Goal: Task Accomplishment & Management: Manage account settings

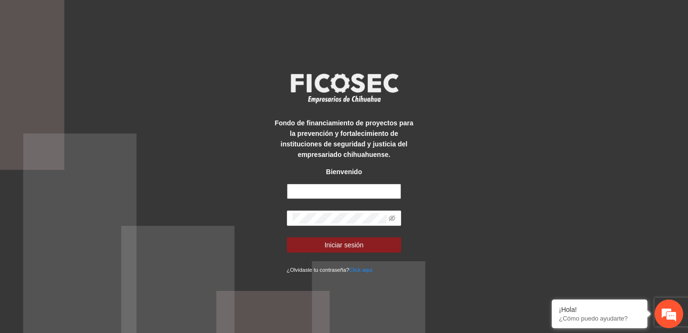
click at [303, 194] on input "text" at bounding box center [344, 191] width 115 height 15
paste input "**********"
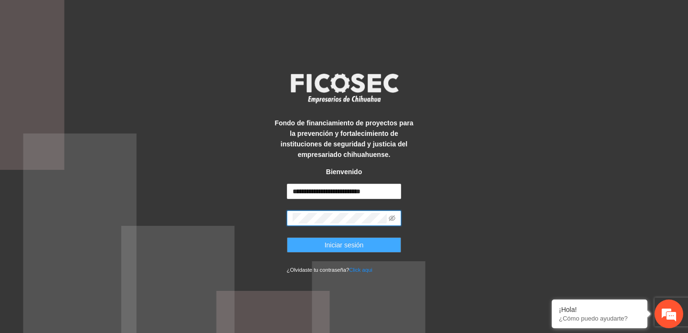
click at [326, 245] on span "Iniciar sesión" at bounding box center [344, 244] width 39 height 11
click at [393, 218] on icon "eye-invisible" at bounding box center [392, 218] width 7 height 7
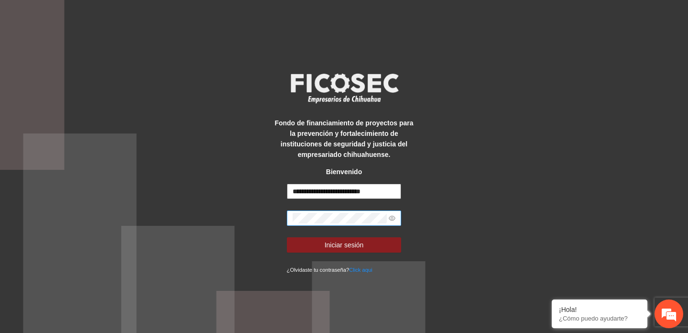
click at [293, 192] on input "**********" at bounding box center [344, 191] width 115 height 15
click at [328, 189] on input "**********" at bounding box center [344, 191] width 115 height 15
click at [327, 189] on input "**********" at bounding box center [344, 191] width 115 height 15
paste input "text"
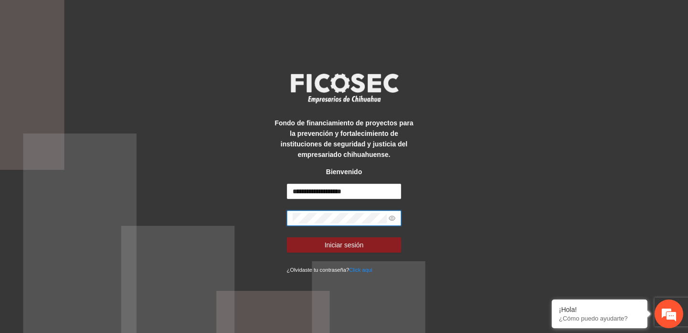
click at [253, 214] on div "**********" at bounding box center [344, 166] width 688 height 333
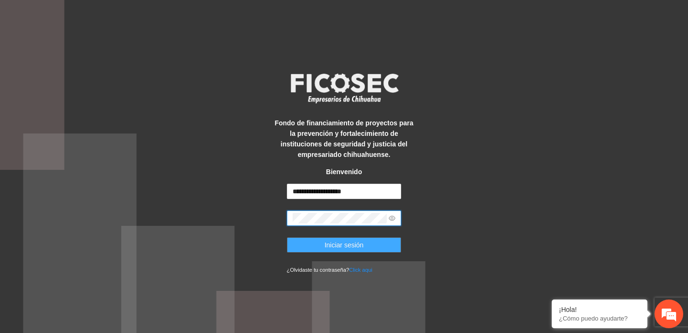
click at [320, 246] on button "Iniciar sesión" at bounding box center [344, 244] width 115 height 15
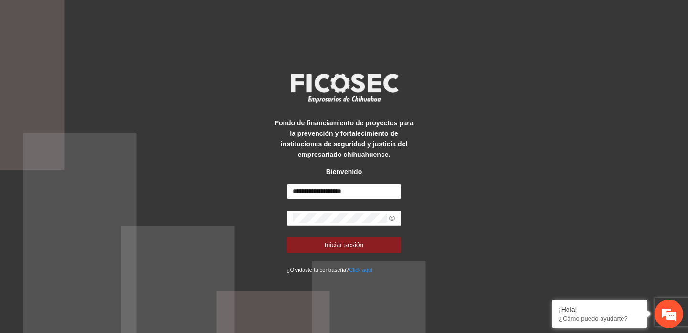
click at [315, 196] on input "**********" at bounding box center [344, 191] width 115 height 15
paste input "********"
type input "**********"
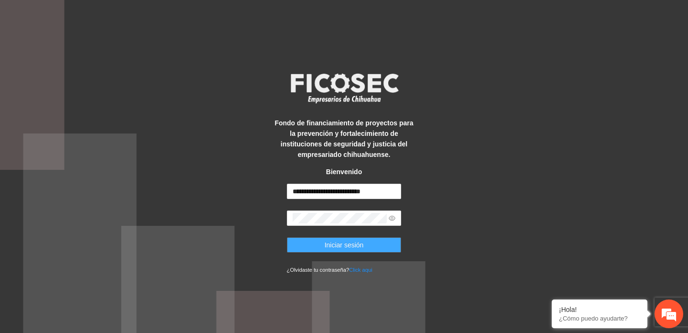
click at [333, 248] on span "Iniciar sesión" at bounding box center [344, 244] width 39 height 11
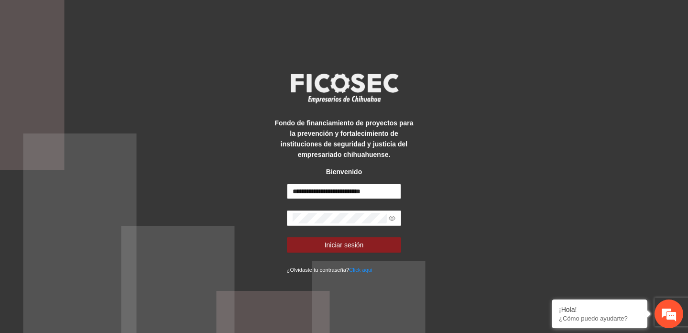
click at [345, 191] on input "**********" at bounding box center [344, 191] width 115 height 15
click at [344, 191] on input "**********" at bounding box center [344, 191] width 115 height 15
paste input "text"
type input "**********"
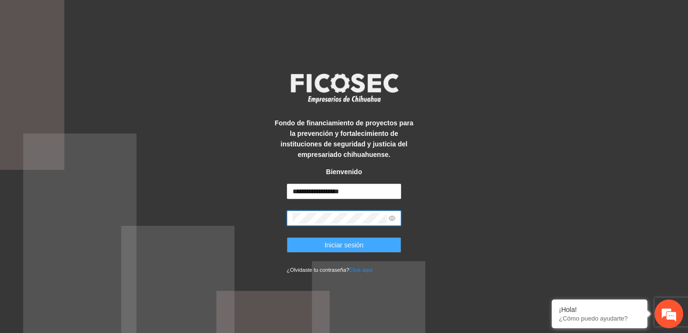
click at [332, 243] on span "Iniciar sesión" at bounding box center [344, 244] width 39 height 11
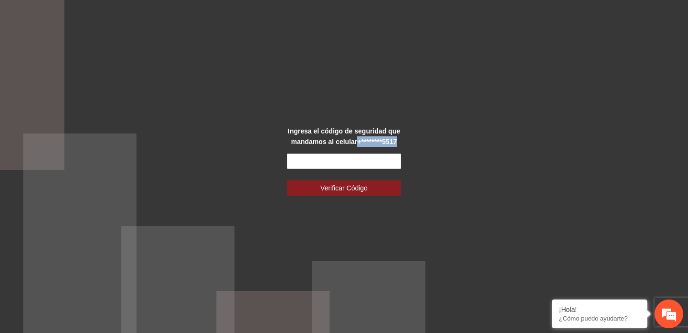
drag, startPoint x: 355, startPoint y: 140, endPoint x: 411, endPoint y: 140, distance: 55.4
click at [411, 140] on div "Ingresa el código de seguridad que mandamos al celular +********5517" at bounding box center [343, 136] width 143 height 21
copy strong "+********5517"
click at [323, 162] on input "text" at bounding box center [344, 160] width 115 height 15
paste input "******"
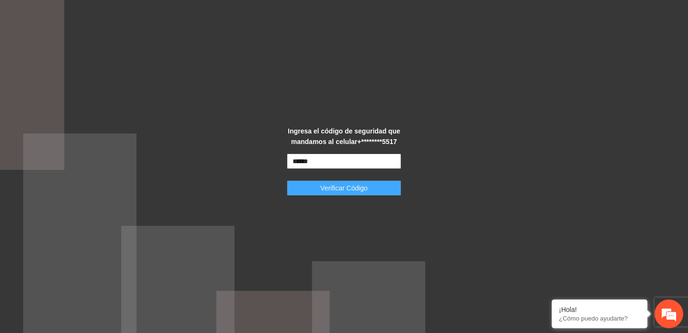
type input "******"
click at [337, 190] on span "Verificar Código" at bounding box center [343, 188] width 47 height 11
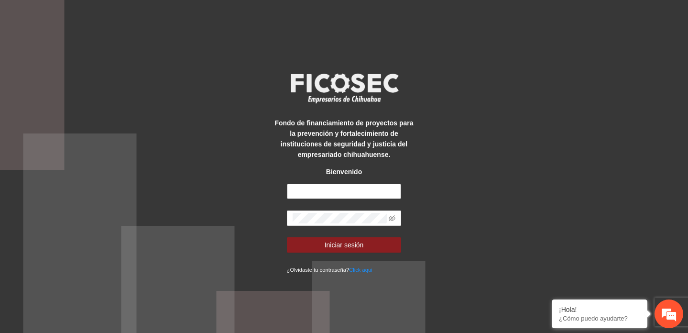
click at [339, 193] on input "text" at bounding box center [344, 191] width 115 height 15
paste input "**********"
type input "**********"
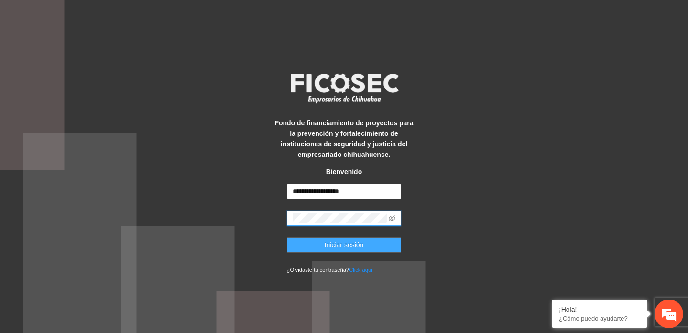
click at [337, 247] on span "Iniciar sesión" at bounding box center [344, 244] width 39 height 11
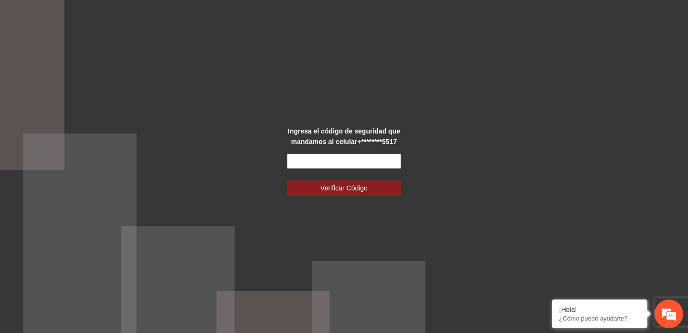
click at [298, 166] on input "text" at bounding box center [344, 160] width 115 height 15
paste input "******"
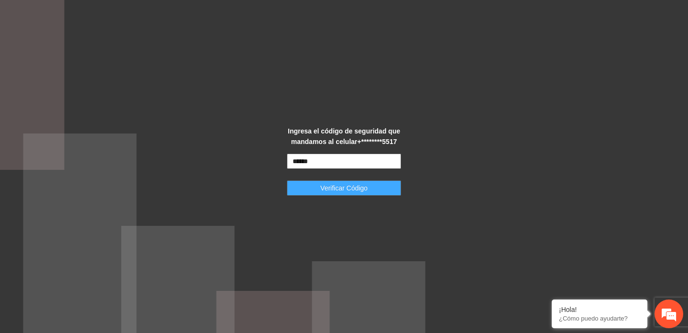
type input "******"
click at [335, 185] on span "Verificar Código" at bounding box center [343, 188] width 47 height 11
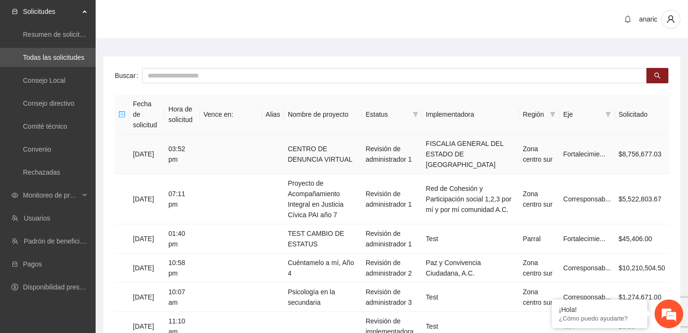
click at [331, 138] on td "CENTRO DE DENUNCIA VIRTUAL" at bounding box center [323, 154] width 78 height 40
click at [465, 140] on td "FISCALIA GENERAL DEL ESTADO DE [GEOGRAPHIC_DATA]" at bounding box center [470, 154] width 97 height 40
click at [326, 141] on td "CENTRO DE DENUNCIA VIRTUAL" at bounding box center [323, 154] width 78 height 40
click at [332, 186] on td "Proyecto de Acompañamiento Integral en Justicia Cívica PAI año 7" at bounding box center [323, 199] width 78 height 50
click at [46, 195] on span "Monitoreo de proyectos" at bounding box center [51, 194] width 56 height 19
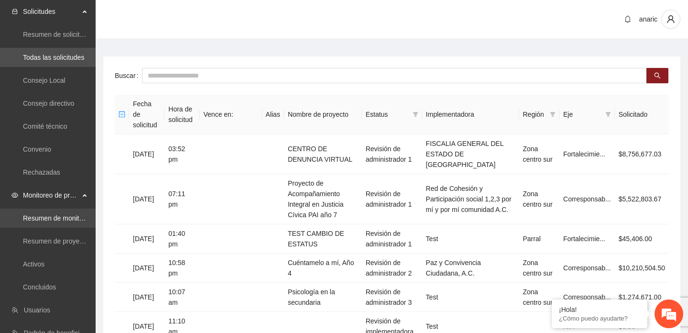
click at [43, 214] on link "Resumen de monitoreo" at bounding box center [58, 218] width 70 height 8
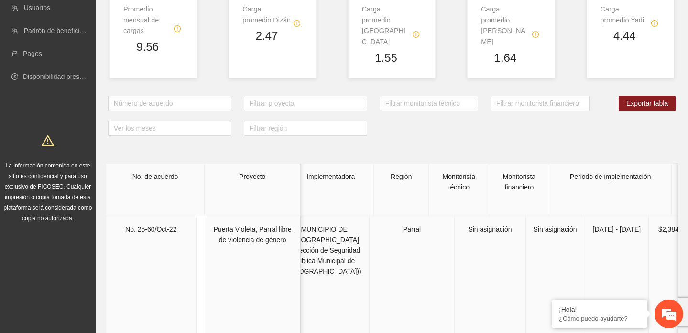
scroll to position [94, 0]
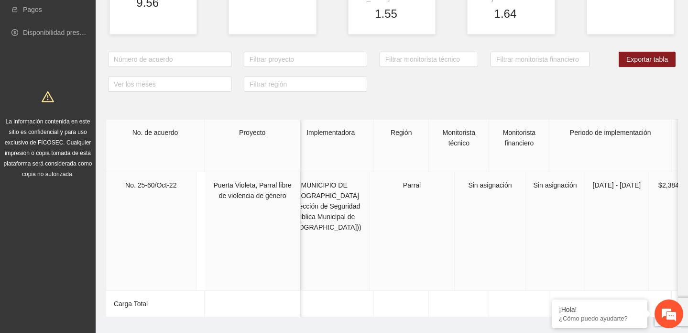
click at [585, 178] on td "[DATE] - [DATE]" at bounding box center [617, 254] width 64 height 165
click at [145, 172] on td "No. 25-60/Oct-22" at bounding box center [151, 254] width 90 height 165
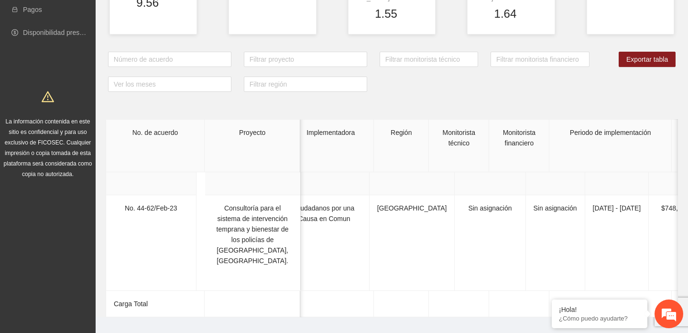
scroll to position [145, 12]
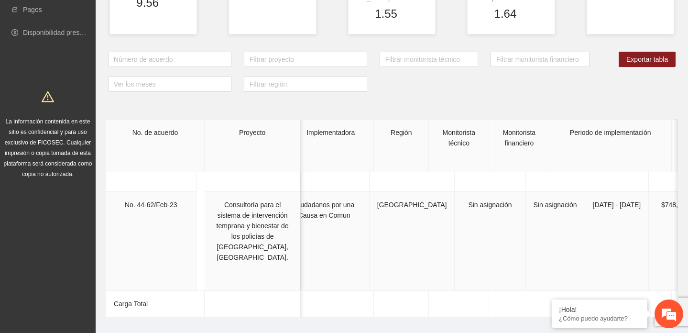
click at [159, 197] on td "No. 44-62/Feb-23" at bounding box center [151, 274] width 90 height 165
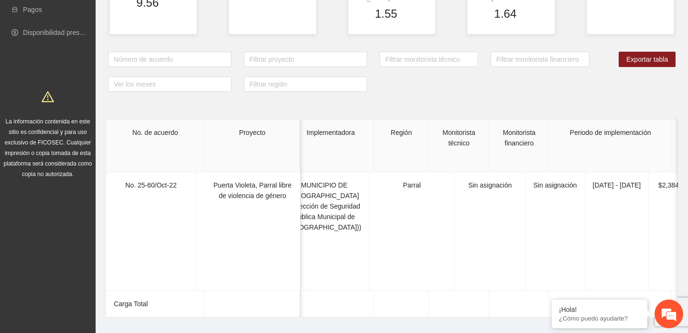
scroll to position [0, 0]
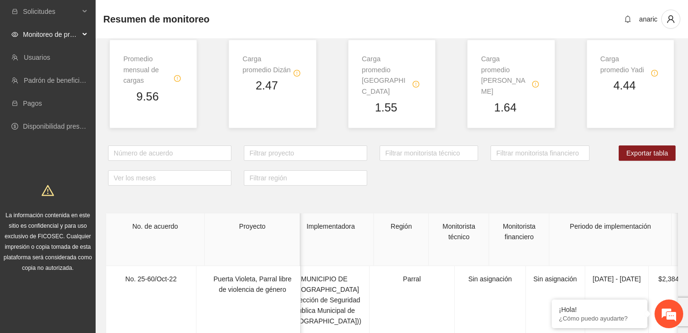
click at [85, 33] on div "Monitoreo de proyectos" at bounding box center [48, 34] width 96 height 19
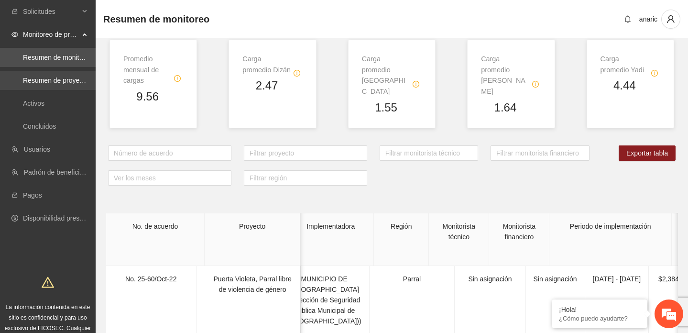
click at [50, 80] on link "Resumen de proyectos aprobados" at bounding box center [74, 80] width 102 height 8
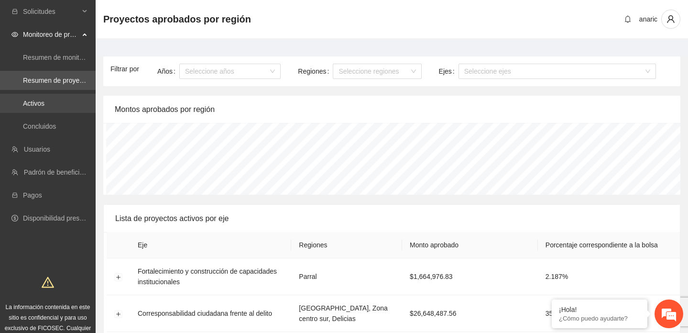
click at [38, 102] on link "Activos" at bounding box center [34, 103] width 22 height 8
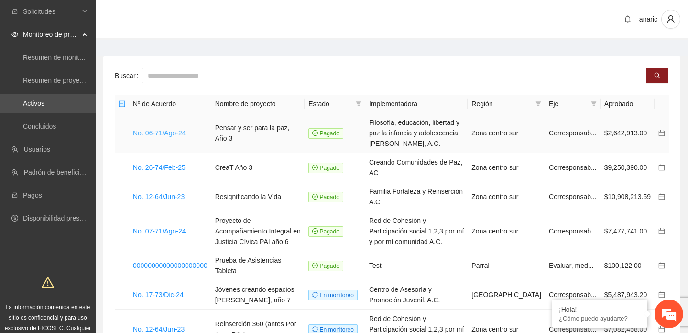
click at [160, 131] on link "No. 06-71/Ago-24" at bounding box center [159, 133] width 53 height 8
click at [45, 10] on span "Solicitudes" at bounding box center [51, 11] width 56 height 19
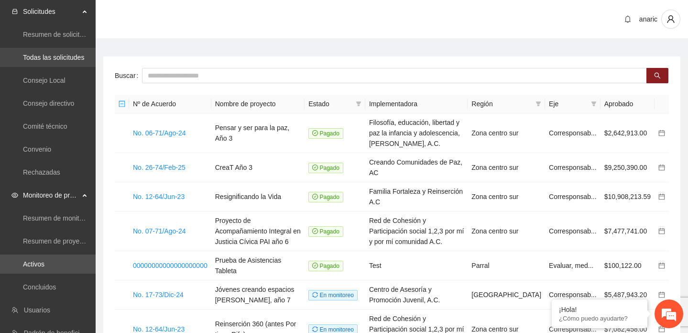
click at [41, 58] on link "Todas las solicitudes" at bounding box center [53, 58] width 61 height 8
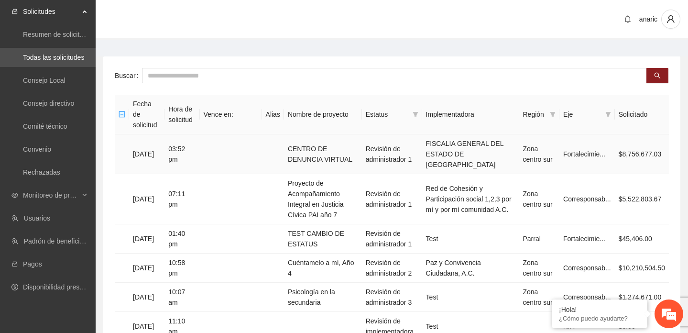
click at [443, 143] on td "FISCALIA GENERAL DEL ESTADO DE [GEOGRAPHIC_DATA]" at bounding box center [470, 154] width 97 height 40
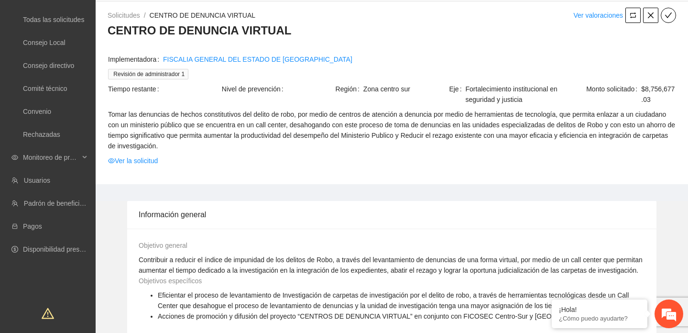
scroll to position [38, 0]
click at [127, 160] on link "Ver la solicitud" at bounding box center [133, 160] width 50 height 11
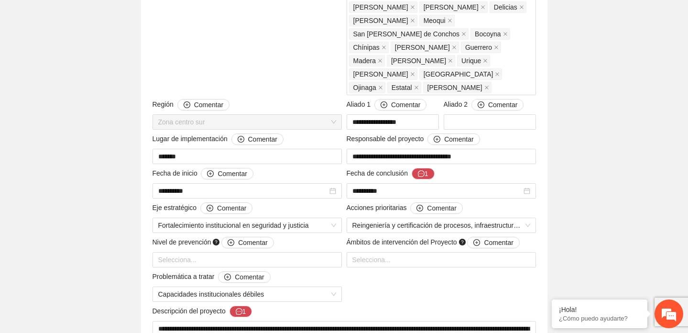
scroll to position [267, 0]
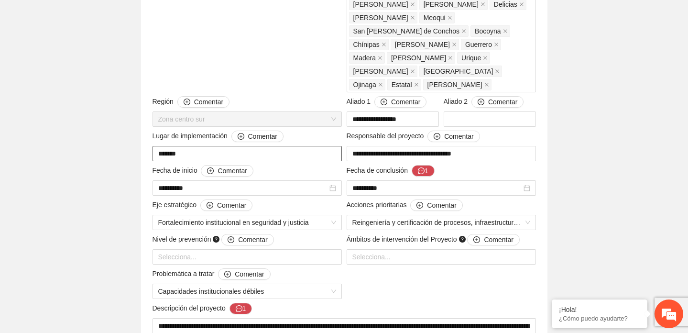
click at [204, 146] on input "*******" at bounding box center [246, 153] width 189 height 15
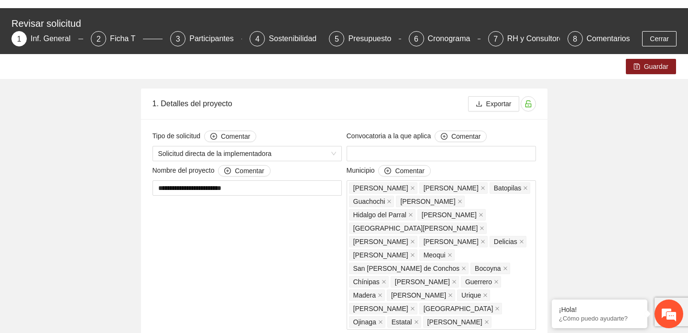
scroll to position [0, 0]
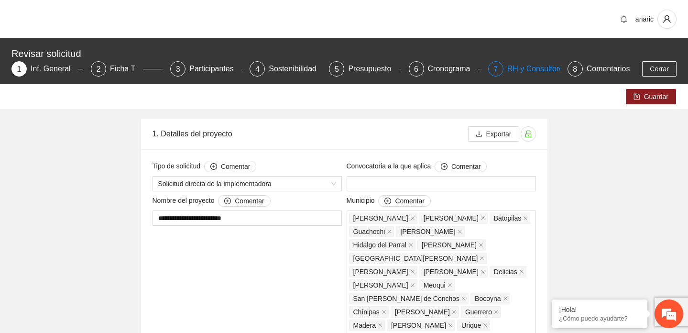
click at [540, 66] on div "RH y Consultores" at bounding box center [540, 68] width 67 height 15
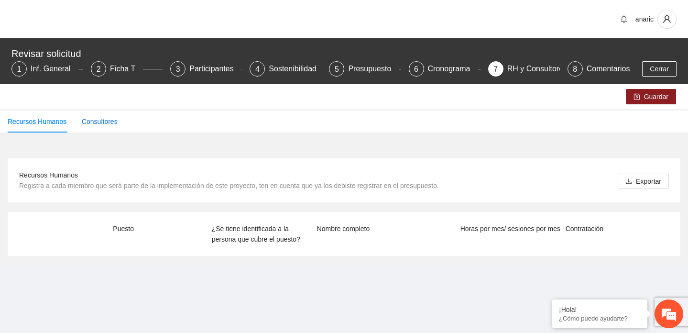
click at [111, 120] on div "Consultores" at bounding box center [100, 121] width 36 height 11
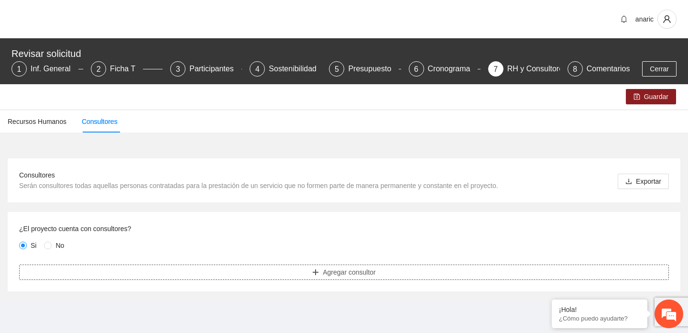
click at [340, 273] on span "Agregar consultor" at bounding box center [349, 272] width 53 height 11
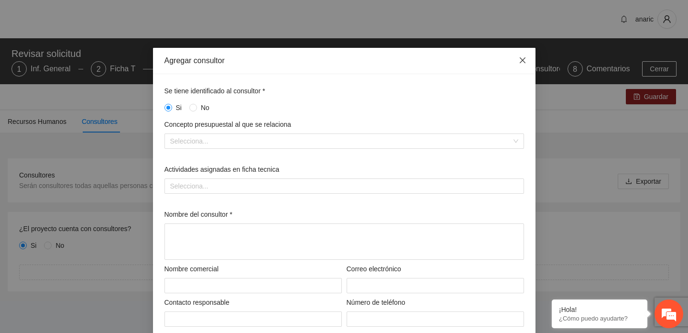
click at [527, 60] on span "Close" at bounding box center [523, 61] width 26 height 26
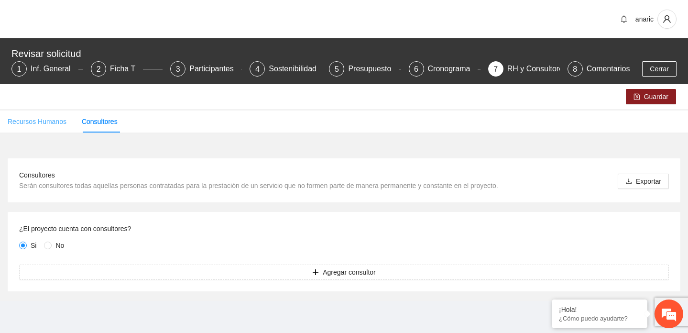
click at [33, 115] on div "Recursos Humanos" at bounding box center [37, 121] width 59 height 22
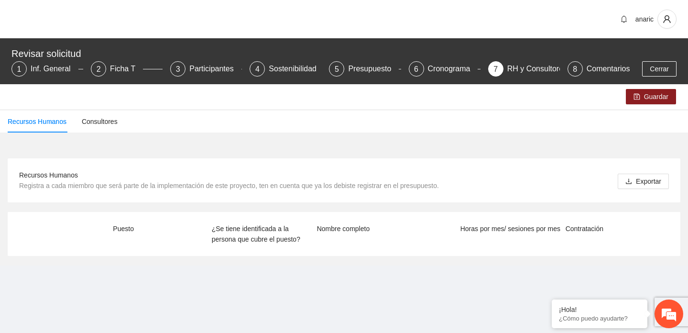
click at [424, 239] on div "Nombre completo" at bounding box center [386, 233] width 143 height 21
click at [662, 66] on span "Cerrar" at bounding box center [659, 69] width 19 height 11
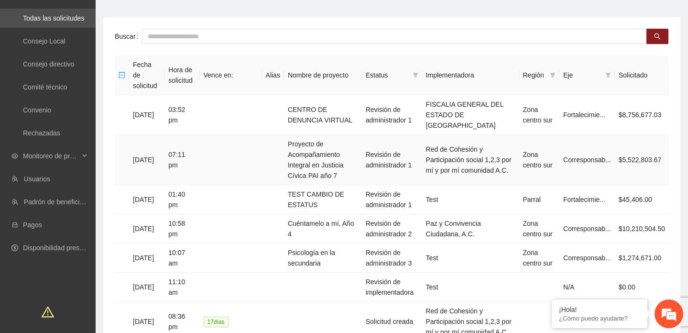
scroll to position [57, 0]
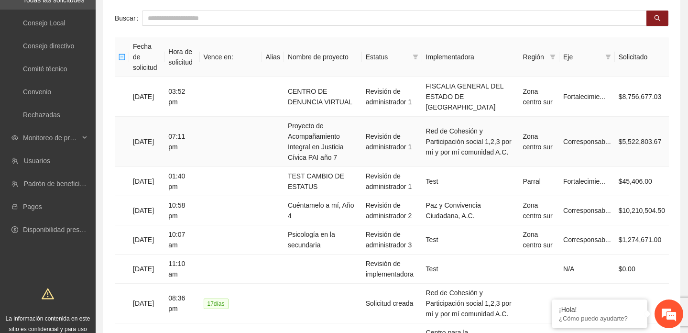
click at [316, 129] on td "Proyecto de Acompañamiento Integral en Justicia Cívica PAI año 7" at bounding box center [323, 142] width 78 height 50
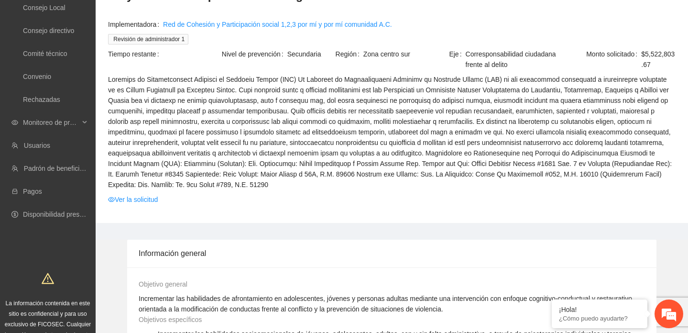
scroll to position [88, 0]
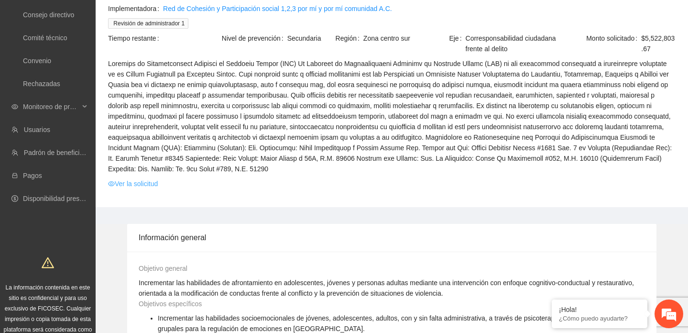
click at [153, 184] on link "Ver la solicitud" at bounding box center [133, 183] width 50 height 11
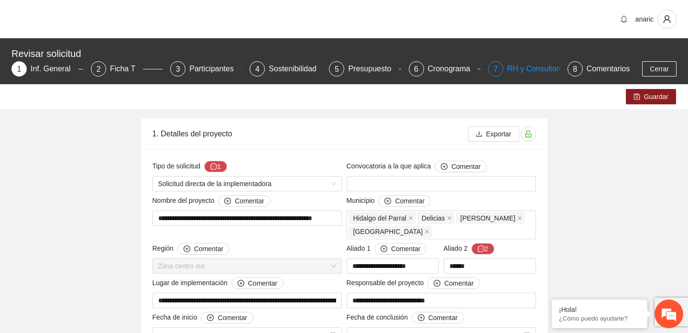
click at [535, 69] on div "RH y Consultores" at bounding box center [540, 68] width 67 height 15
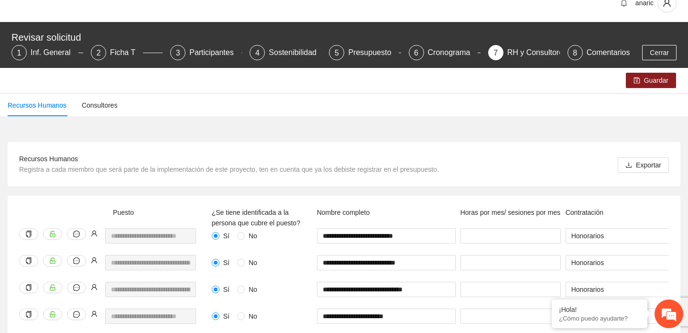
scroll to position [9, 0]
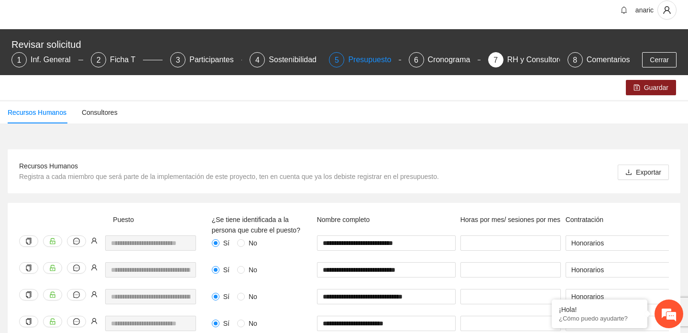
click at [367, 59] on div "Presupuesto" at bounding box center [373, 59] width 51 height 15
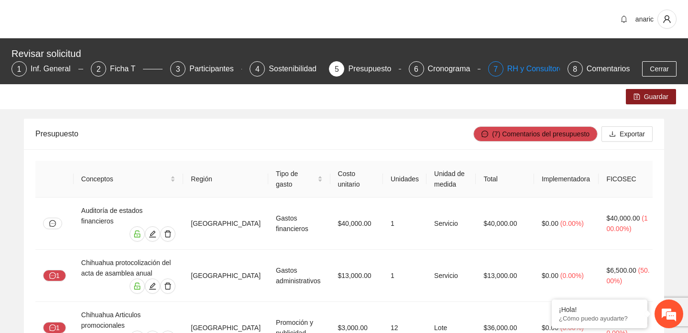
click at [536, 67] on div "RH y Consultores" at bounding box center [540, 68] width 67 height 15
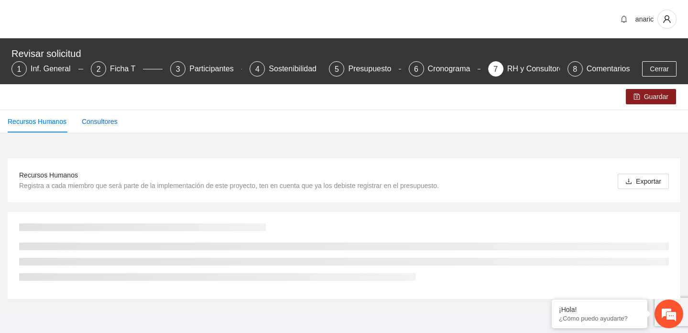
click at [98, 123] on div "Consultores" at bounding box center [100, 121] width 36 height 11
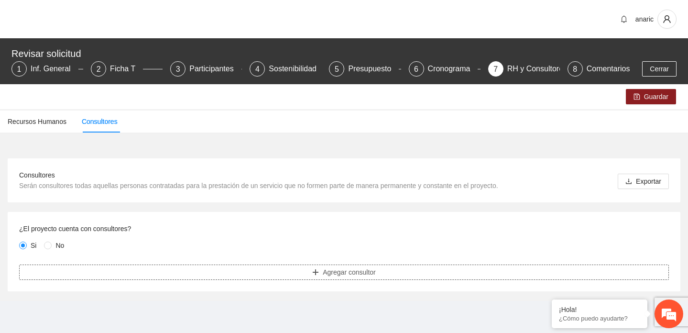
click at [303, 272] on button "Agregar consultor" at bounding box center [344, 271] width 650 height 15
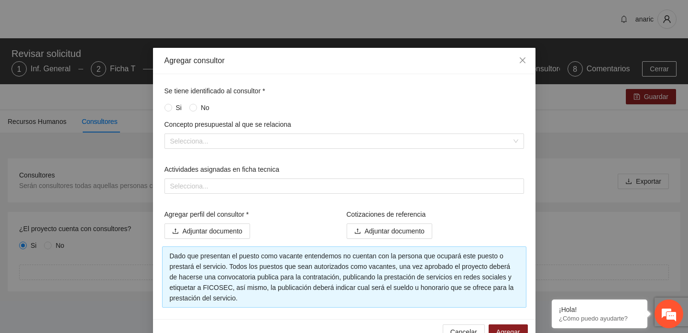
scroll to position [23, 0]
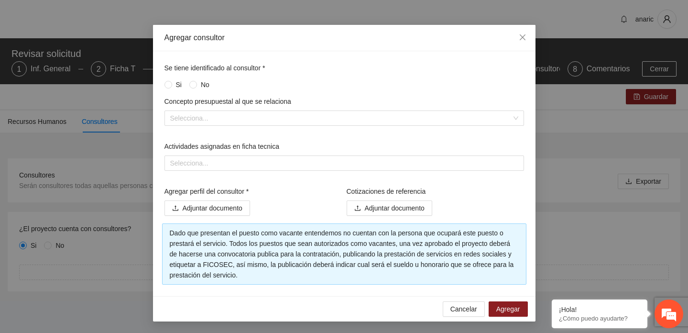
click at [174, 84] on span "Si" at bounding box center [178, 84] width 13 height 11
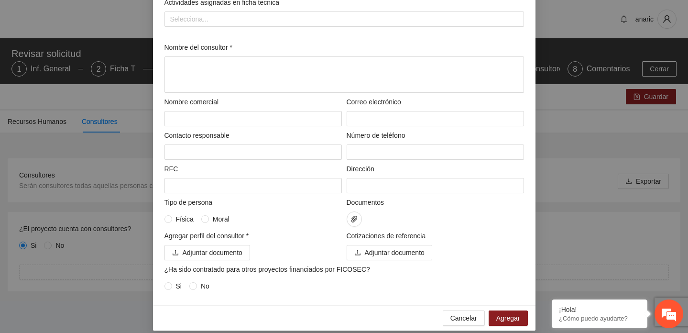
scroll to position [176, 0]
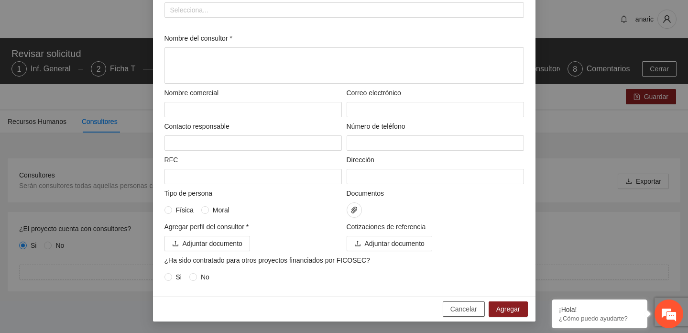
click at [464, 307] on span "Cancelar" at bounding box center [463, 309] width 27 height 11
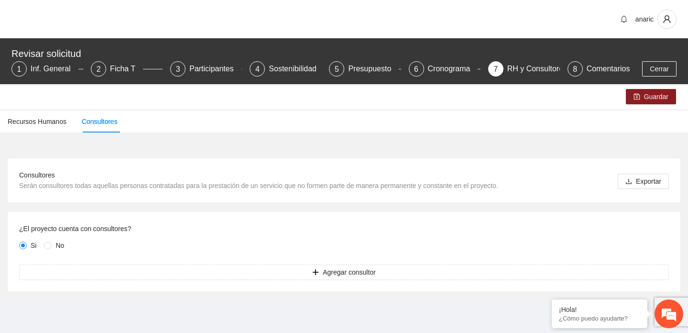
scroll to position [128, 0]
click at [64, 68] on div "Inf. General" at bounding box center [55, 68] width 48 height 15
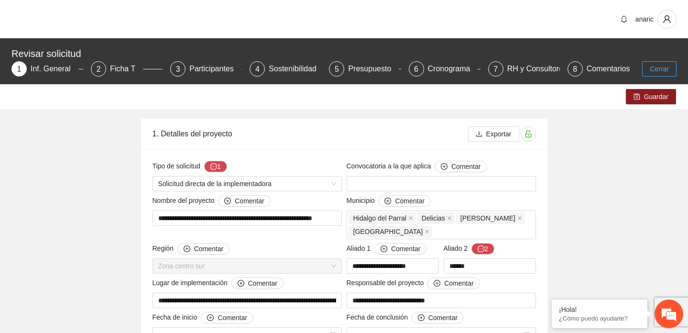
click at [660, 66] on span "Cerrar" at bounding box center [659, 69] width 19 height 11
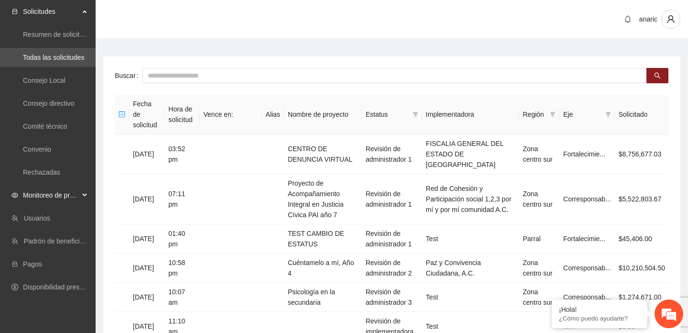
click at [45, 198] on span "Monitoreo de proyectos" at bounding box center [51, 194] width 56 height 19
click at [53, 217] on link "Resumen de monitoreo" at bounding box center [58, 218] width 70 height 8
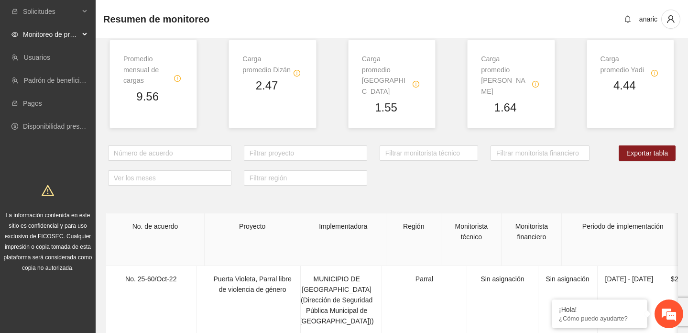
click at [82, 36] on div "Monitoreo de proyectos" at bounding box center [48, 34] width 96 height 19
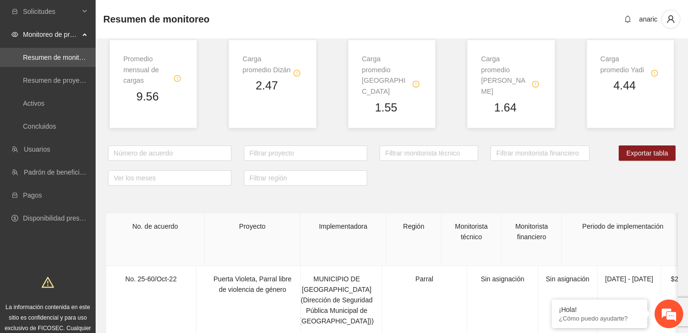
click at [278, 187] on div at bounding box center [392, 198] width 592 height 27
click at [44, 103] on link "Activos" at bounding box center [34, 103] width 22 height 8
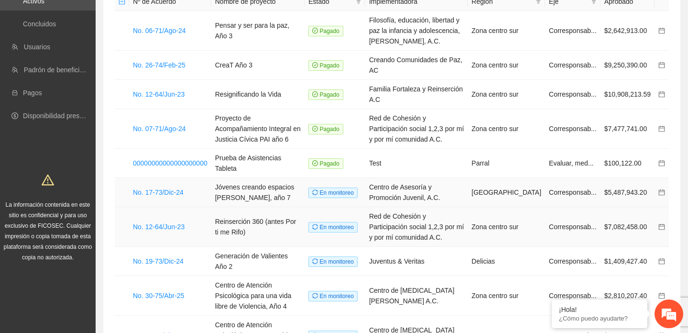
scroll to position [108, 0]
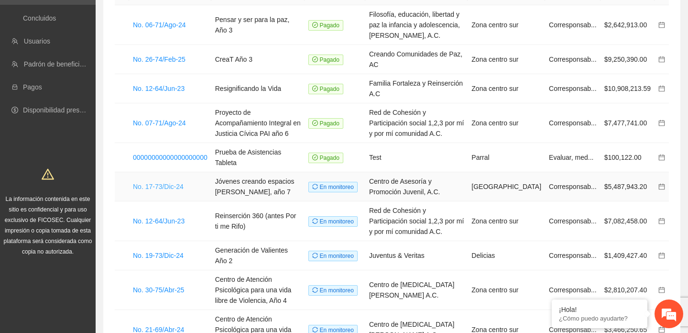
click at [172, 183] on link "No. 17-73/Dic-24" at bounding box center [158, 187] width 51 height 8
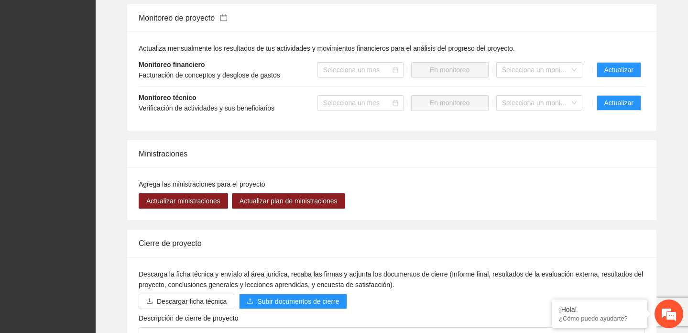
scroll to position [1055, 0]
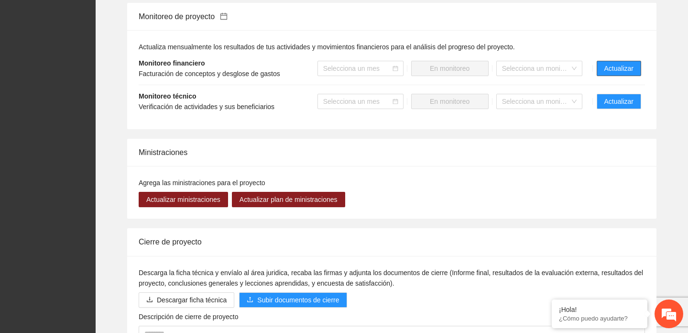
click at [621, 74] on span "Actualizar" at bounding box center [618, 68] width 29 height 11
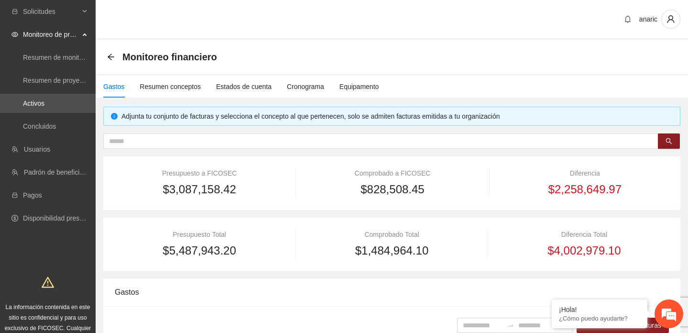
scroll to position [8, 0]
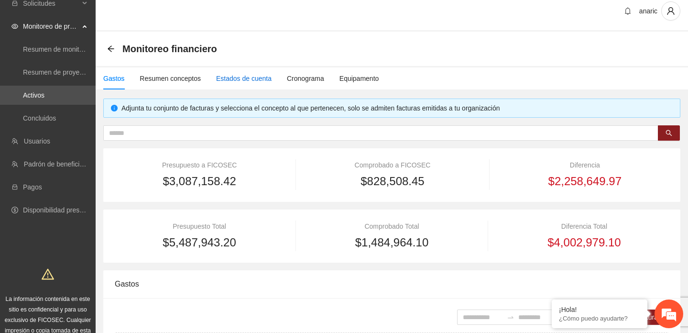
click at [253, 83] on div "Estados de cuenta" at bounding box center [243, 78] width 55 height 11
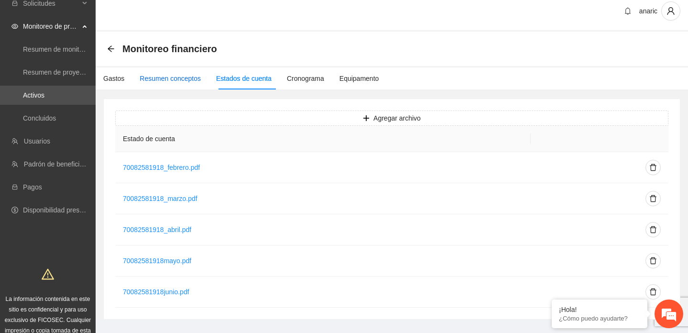
click at [185, 80] on div "Resumen conceptos" at bounding box center [170, 78] width 61 height 11
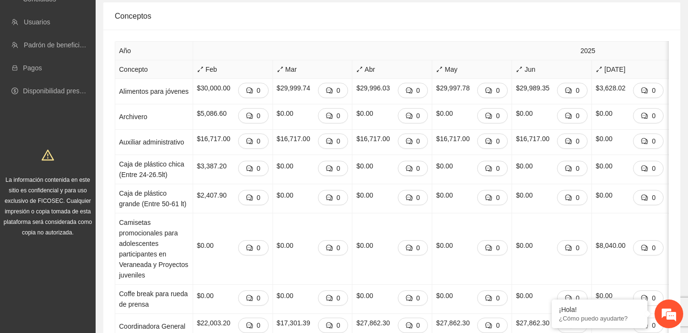
scroll to position [128, 0]
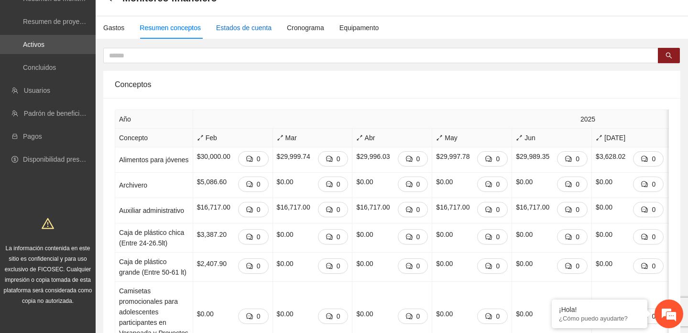
click at [262, 30] on div "Estados de cuenta" at bounding box center [243, 27] width 55 height 11
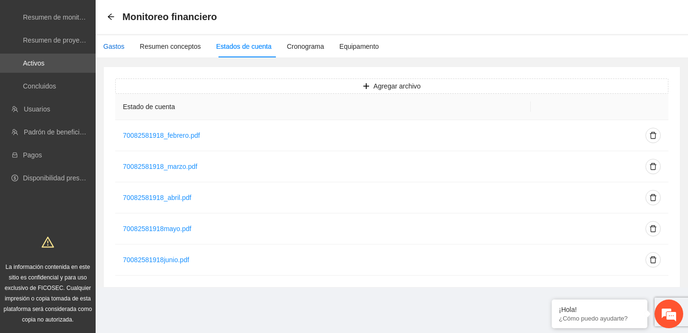
click at [114, 46] on div "Gastos" at bounding box center [113, 46] width 21 height 11
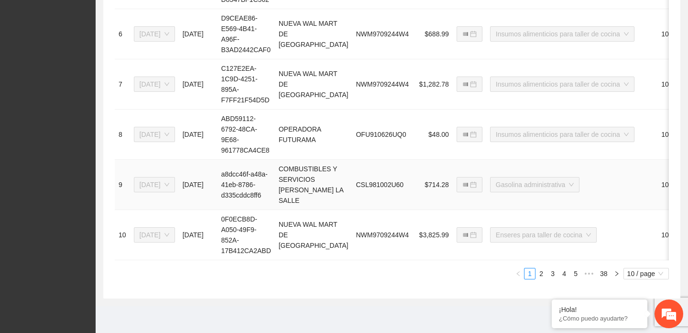
scroll to position [0, 0]
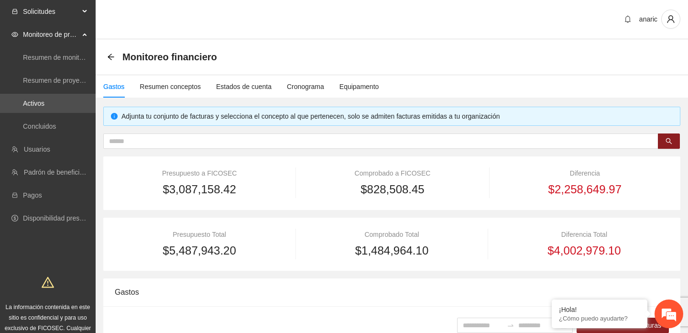
click at [36, 11] on span "Solicitudes" at bounding box center [51, 11] width 56 height 19
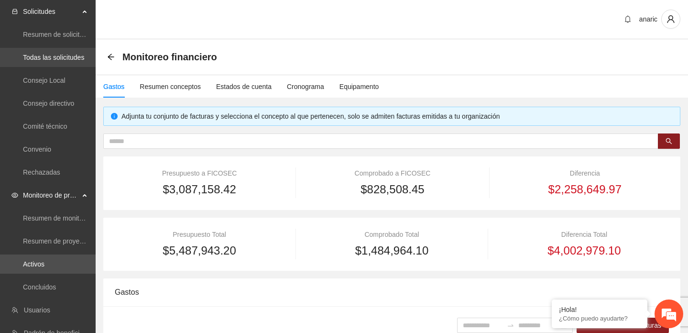
click at [46, 55] on link "Todas las solicitudes" at bounding box center [53, 58] width 61 height 8
click at [48, 57] on link "Todas las solicitudes" at bounding box center [53, 58] width 61 height 8
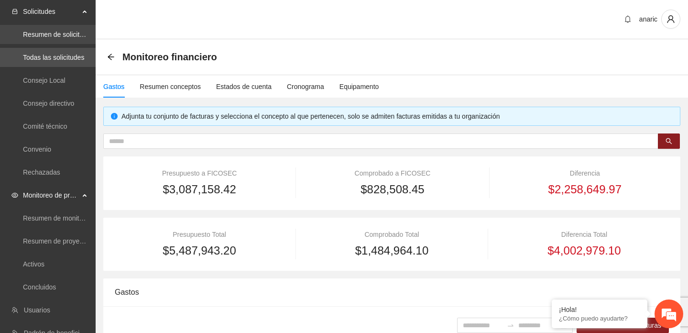
click at [40, 36] on link "Resumen de solicitudes por aprobar" at bounding box center [77, 35] width 108 height 8
click at [41, 33] on link "Resumen de solicitudes por aprobar" at bounding box center [77, 35] width 108 height 8
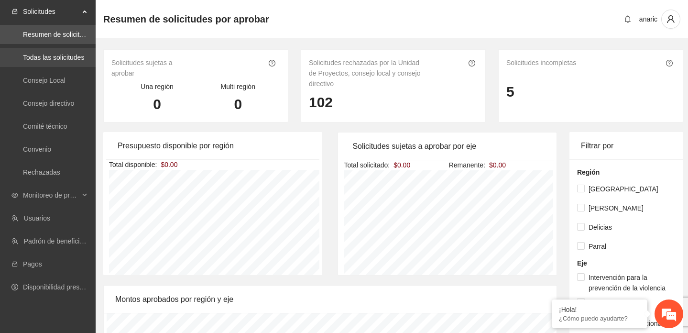
click at [47, 57] on link "Todas las solicitudes" at bounding box center [53, 58] width 61 height 8
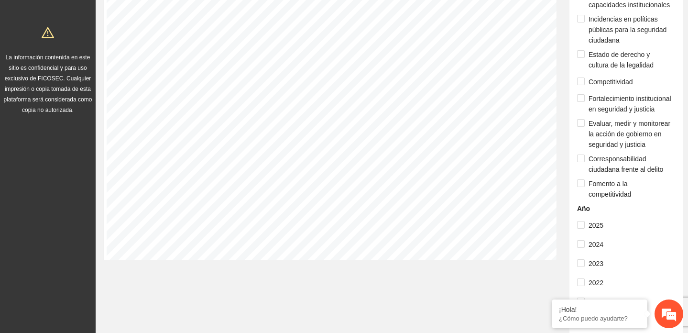
scroll to position [315, 0]
